Goal: Task Accomplishment & Management: Complete application form

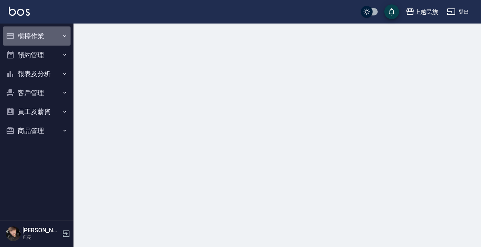
click at [26, 39] on button "櫃檯作業" at bounding box center [37, 35] width 68 height 19
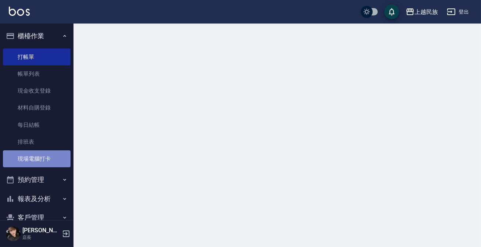
click at [41, 157] on link "現場電腦打卡" at bounding box center [37, 158] width 68 height 17
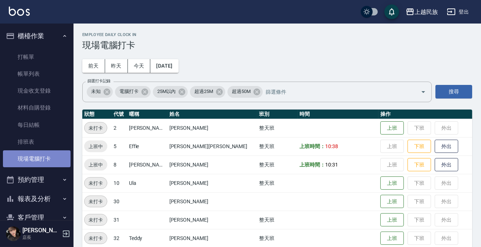
click at [53, 158] on link "現場電腦打卡" at bounding box center [37, 158] width 68 height 17
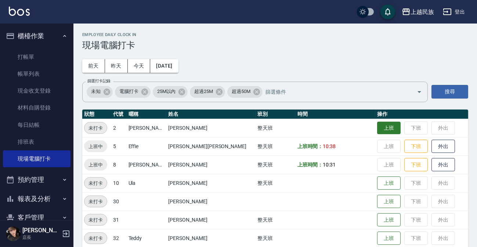
click at [377, 127] on button "上班" at bounding box center [388, 128] width 23 height 13
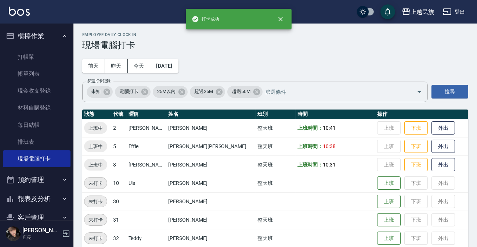
click at [16, 12] on img at bounding box center [19, 11] width 21 height 9
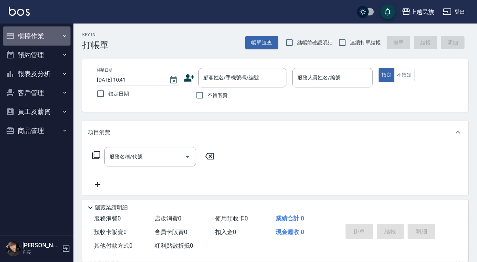
click at [51, 41] on button "櫃檯作業" at bounding box center [37, 35] width 68 height 19
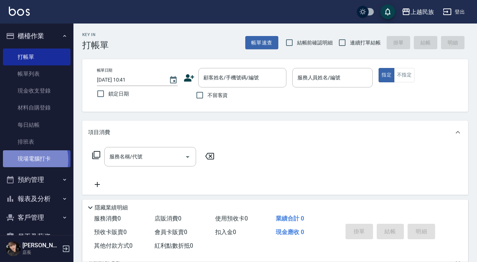
click at [22, 160] on link "現場電腦打卡" at bounding box center [37, 158] width 68 height 17
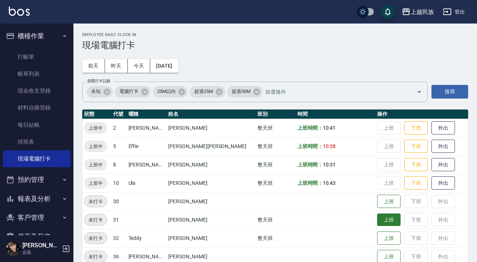
click at [378, 220] on button "上班" at bounding box center [388, 219] width 23 height 13
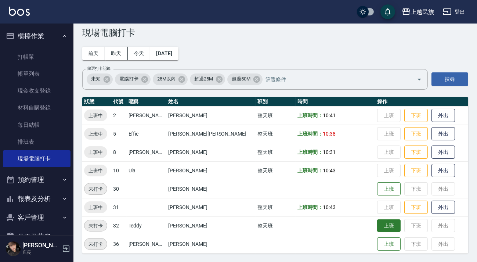
click at [377, 226] on button "上班" at bounding box center [388, 225] width 23 height 13
click at [25, 14] on img at bounding box center [19, 11] width 21 height 9
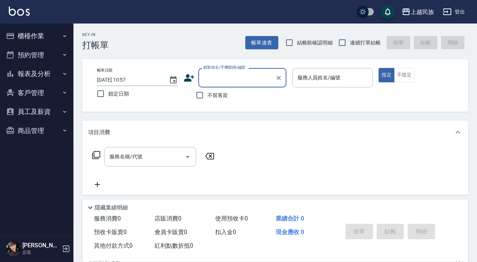
click at [26, 39] on button "櫃檯作業" at bounding box center [37, 35] width 68 height 19
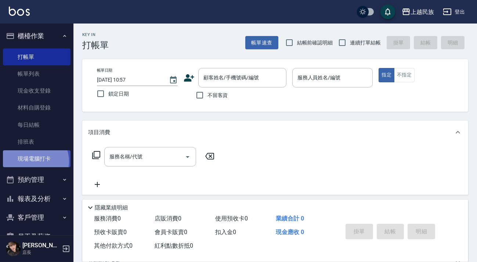
click at [32, 161] on link "現場電腦打卡" at bounding box center [37, 158] width 68 height 17
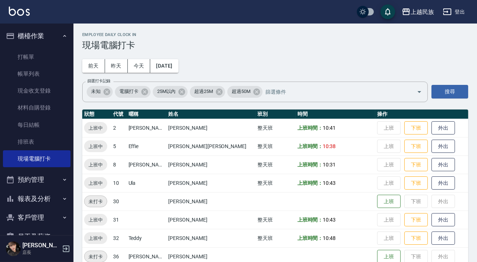
scroll to position [12, 0]
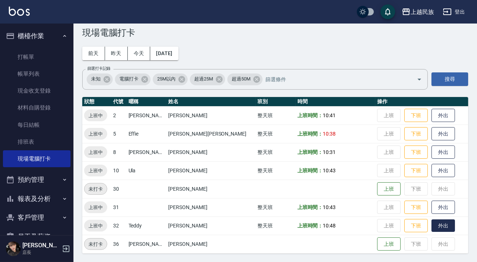
click at [431, 226] on button "外出" at bounding box center [442, 225] width 23 height 13
click at [431, 223] on button "歸來" at bounding box center [442, 225] width 23 height 13
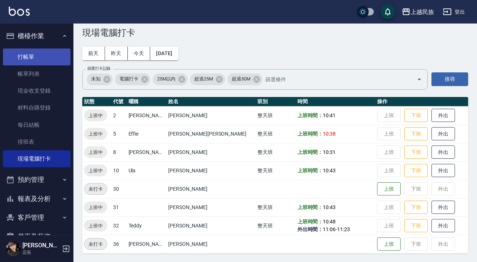
click at [45, 56] on link "打帳單" at bounding box center [37, 56] width 68 height 17
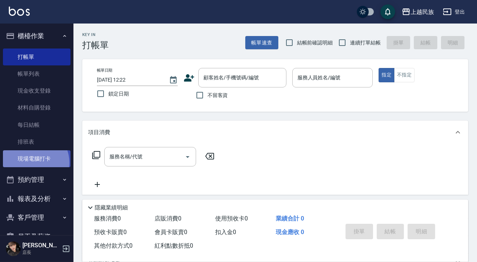
click at [33, 162] on link "現場電腦打卡" at bounding box center [37, 158] width 68 height 17
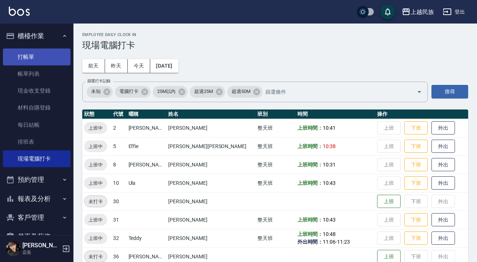
click at [25, 57] on link "打帳單" at bounding box center [37, 56] width 68 height 17
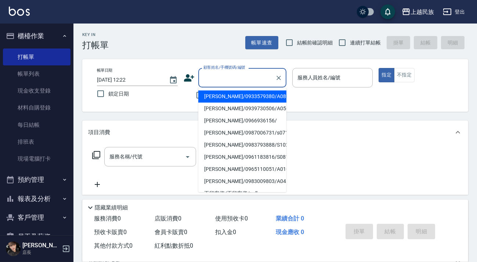
click at [246, 81] on input "顧客姓名/手機號碼/編號" at bounding box center [237, 77] width 70 height 13
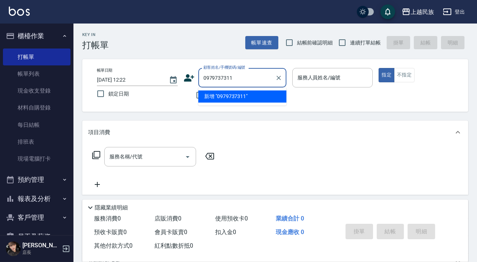
type input "0979737311"
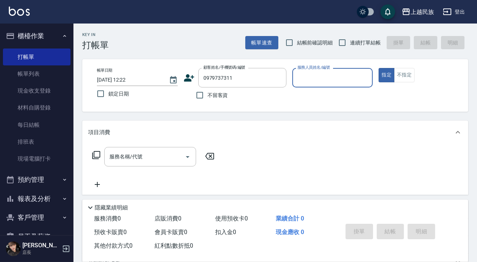
click at [186, 76] on icon at bounding box center [189, 77] width 10 height 7
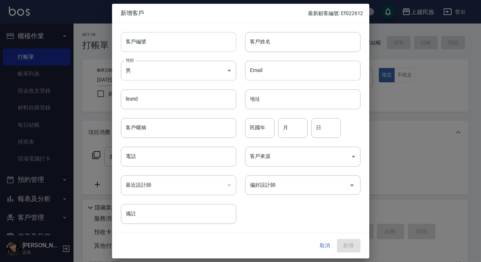
type input "0979737311"
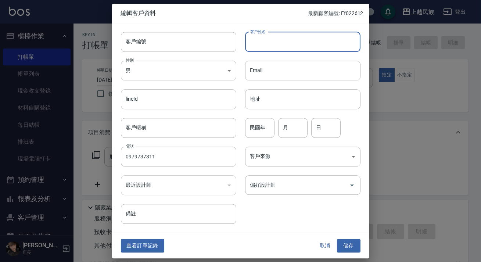
click at [273, 42] on input "客戶姓名" at bounding box center [302, 42] width 115 height 20
type input "U"
type input "[PERSON_NAME]"
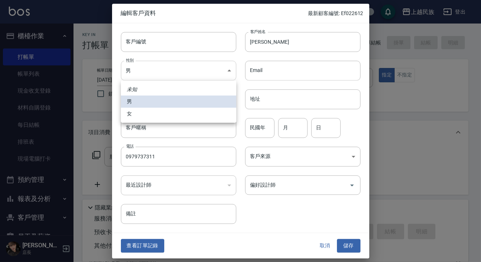
click at [203, 70] on body "上越民族 登出 櫃檯作業 打帳單 帳單列表 現金收支登錄 材料自購登錄 每日結帳 排班表 現場電腦打卡 預約管理 預約管理 單日預約紀錄 單週預約紀錄 報表及…" at bounding box center [240, 179] width 481 height 358
click at [191, 114] on li "女" at bounding box center [178, 114] width 115 height 12
type input "[DEMOGRAPHIC_DATA]"
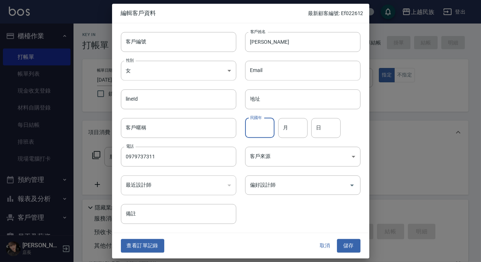
click at [260, 133] on input "民國年" at bounding box center [259, 128] width 29 height 20
type input "100"
type input "10"
type input "11"
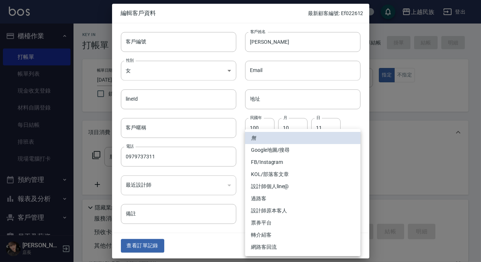
click at [285, 153] on body "上越民族 登出 櫃檯作業 打帳單 帳單列表 現金收支登錄 材料自購登錄 每日結帳 排班表 現場電腦打卡 預約管理 預約管理 單日預約紀錄 單週預約紀錄 報表及…" at bounding box center [240, 179] width 481 height 358
click at [285, 159] on li "FB/Instagram" at bounding box center [302, 162] width 115 height 12
type input "FB/Instagram"
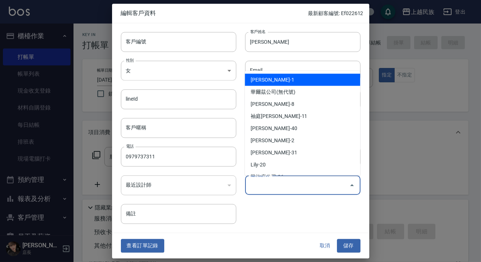
click at [294, 187] on input "偏好設計師" at bounding box center [297, 184] width 98 height 13
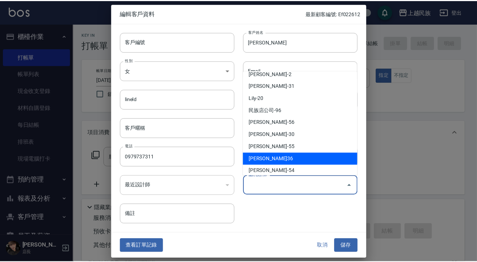
scroll to position [106, 0]
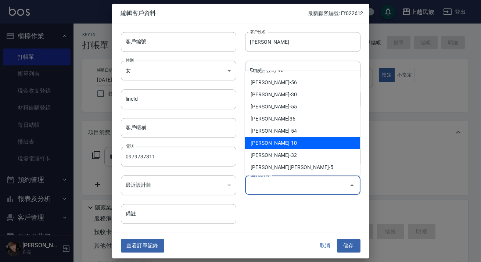
click at [299, 144] on li "[PERSON_NAME]-10" at bounding box center [302, 143] width 115 height 12
type input "[PERSON_NAME]"
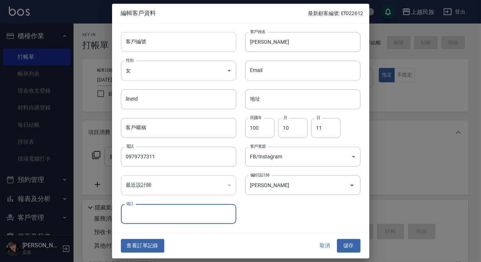
click at [149, 38] on input "客戶編號" at bounding box center [178, 42] width 115 height 20
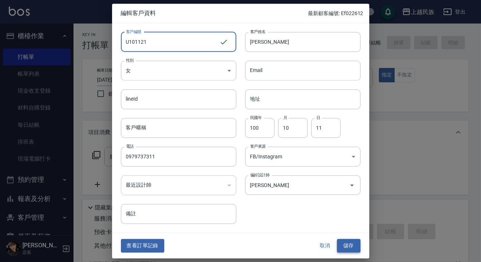
type input "U101121"
click at [354, 244] on button "儲存" at bounding box center [348, 246] width 23 height 14
